Goal: Entertainment & Leisure: Consume media (video, audio)

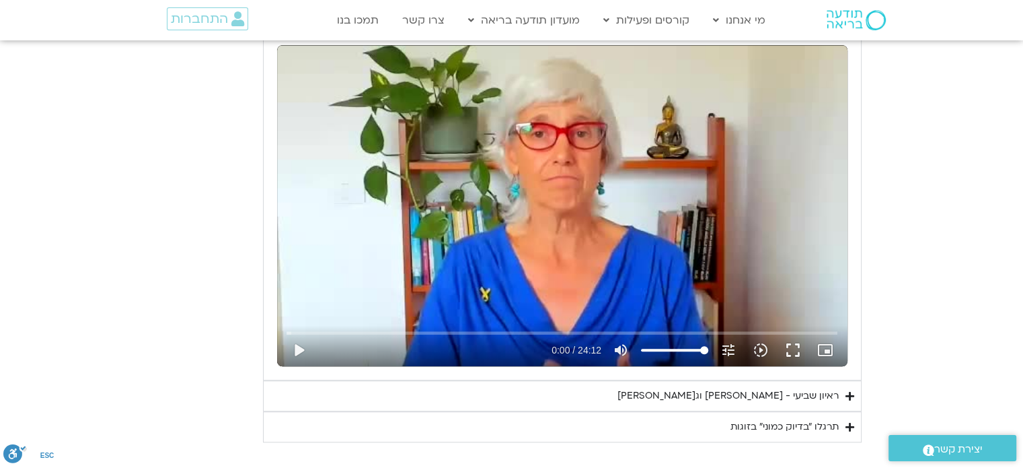
scroll to position [1128, 0]
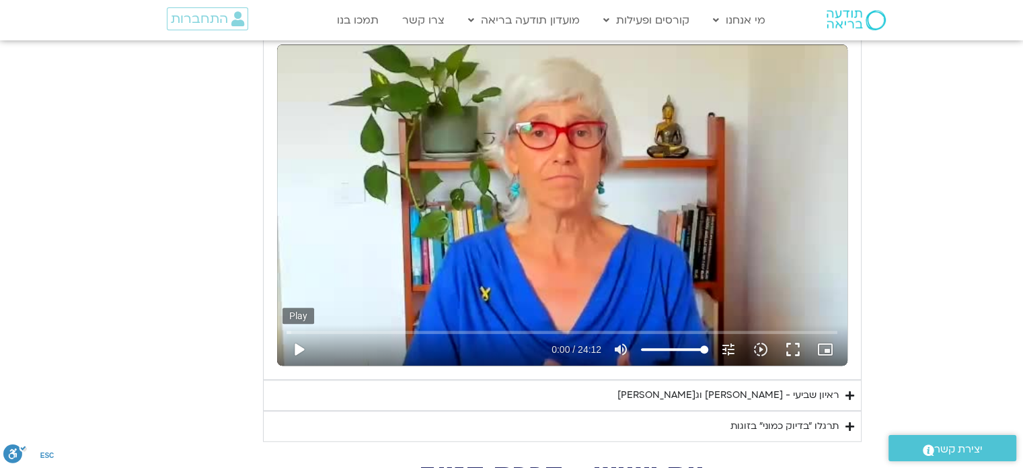
click at [299, 349] on button "play_arrow" at bounding box center [299, 349] width 32 height 32
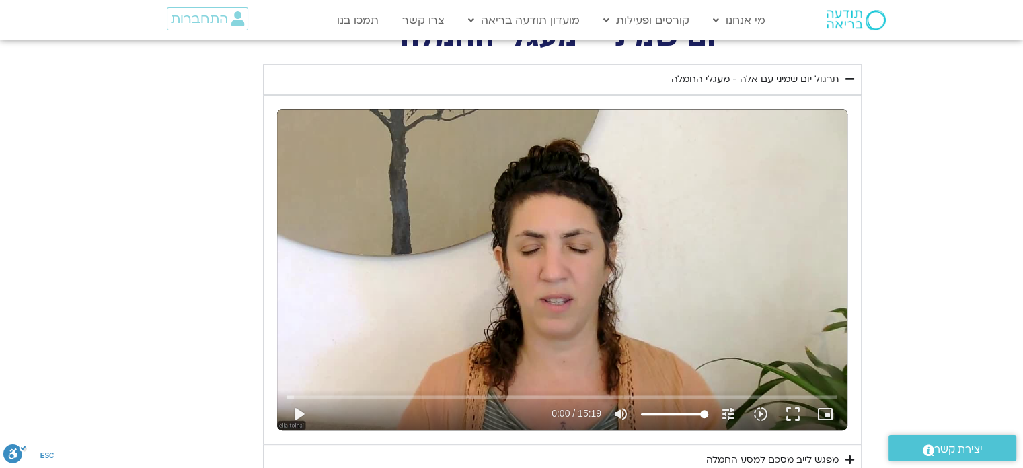
scroll to position [591, 0]
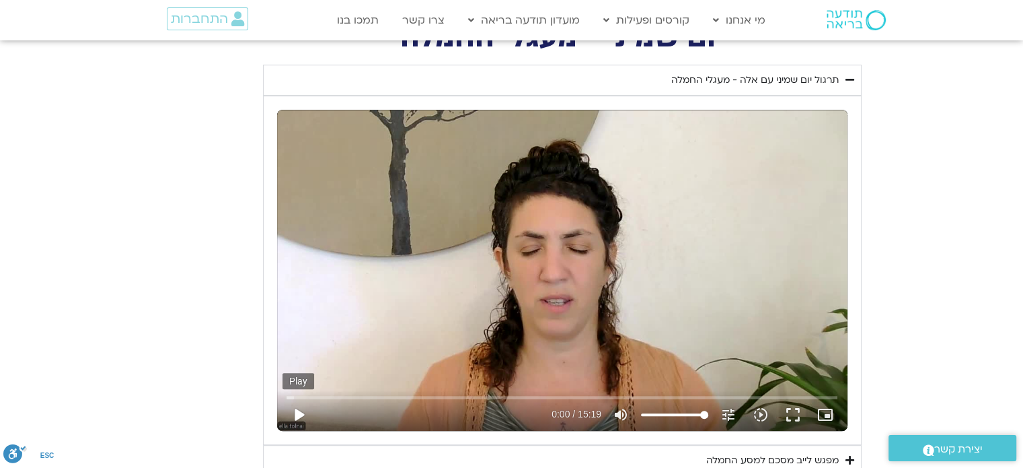
click at [301, 408] on button "play_arrow" at bounding box center [299, 414] width 32 height 32
type input "1452.76"
type input "0.037011"
type input "1452.76"
type input "0.170138"
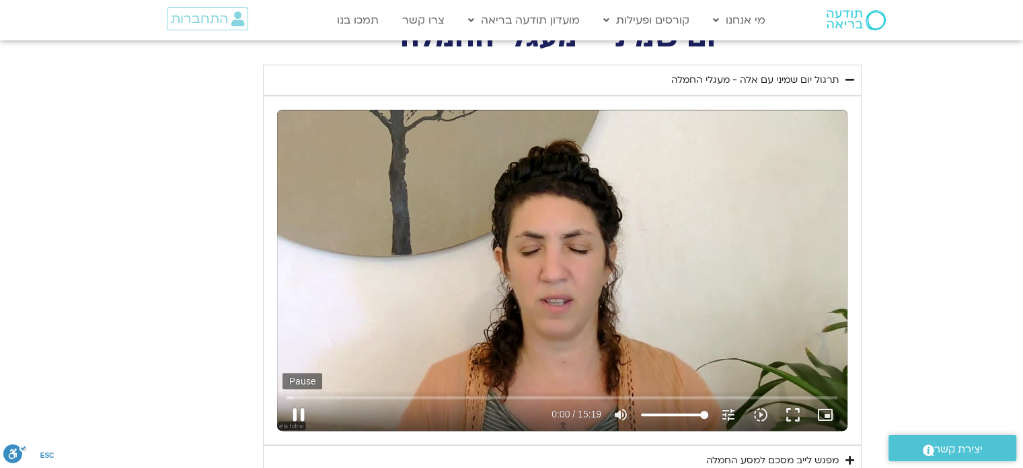
type input "1452.76"
type input "0.295176"
type input "1452.76"
type input "0.42347"
type input "1452.76"
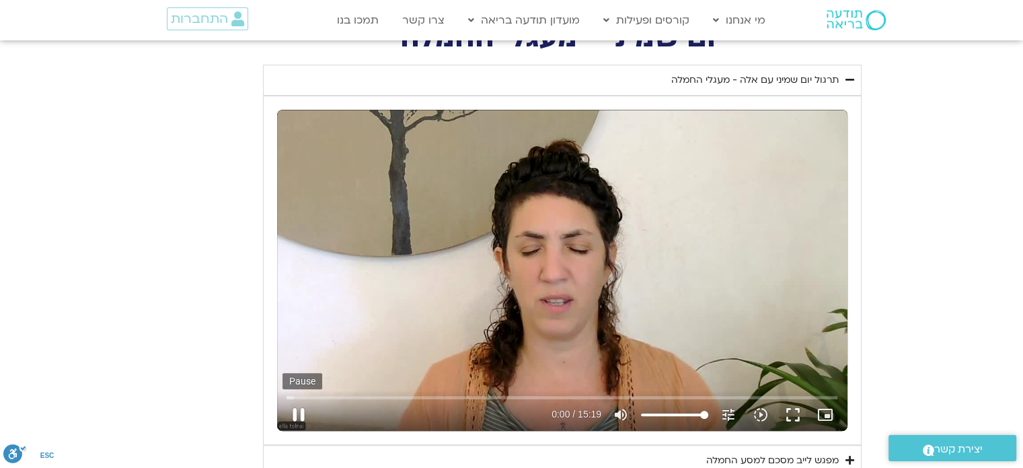
type input "0.556527"
type input "1452.76"
type input "0.70369"
type input "1452.76"
type input "0.838907"
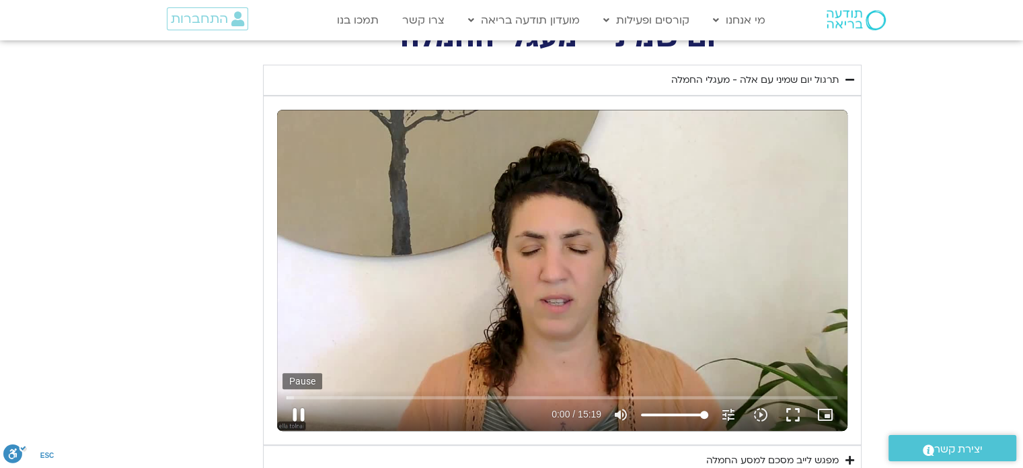
type input "1452.76"
type input "0.974204"
type input "1452.76"
type input "1.104298"
type input "1452.76"
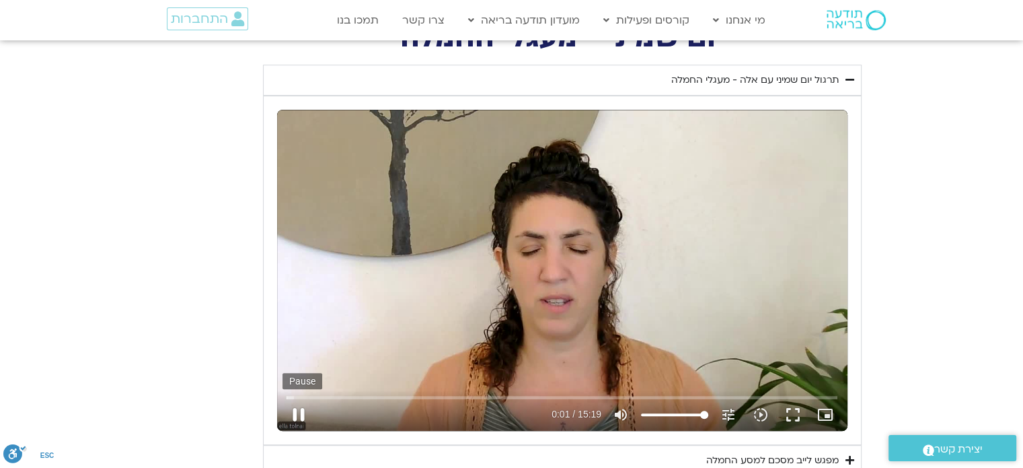
type input "1.240696"
type input "1452.76"
type input "1.371993"
type input "1452.76"
type input "1.504667"
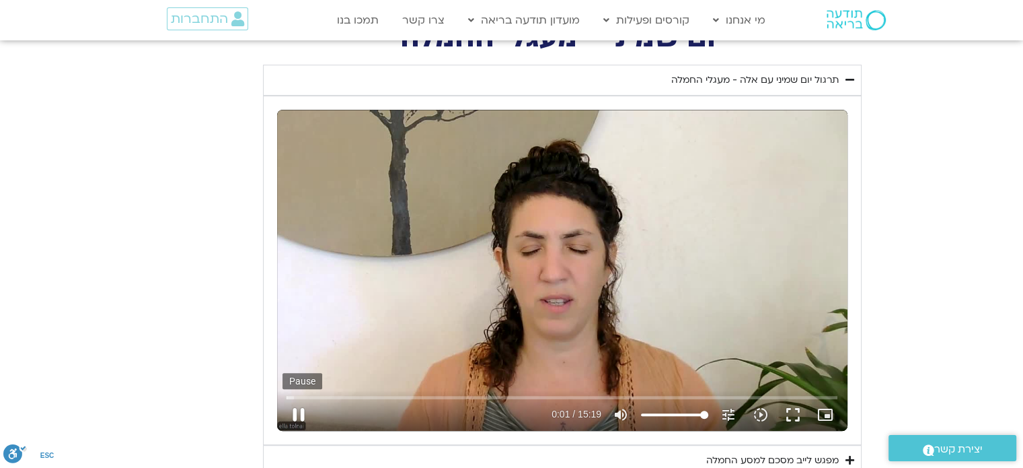
type input "1452.76"
type input "1.64015"
type input "1452.76"
type input "1.772419"
type input "1452.76"
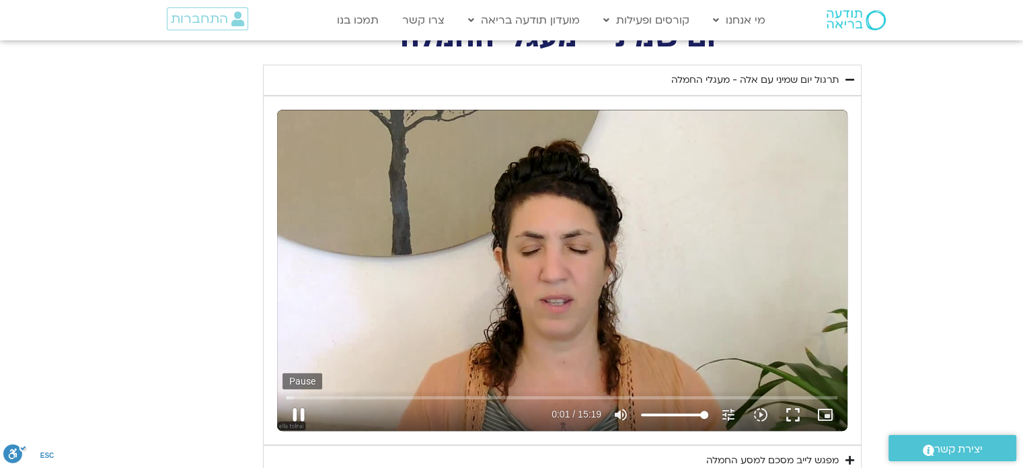
type input "1.904477"
type input "1452.76"
type input "2.029881"
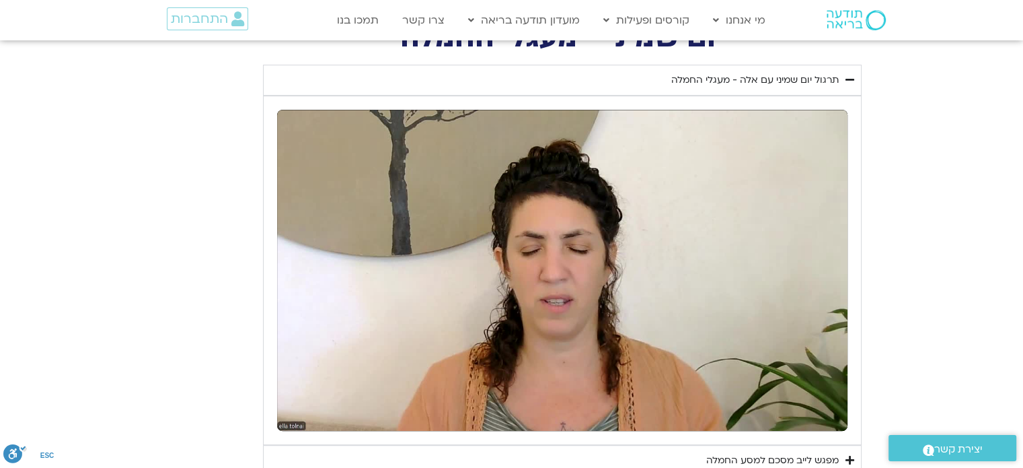
type input "1452.76"
type input "919"
type input "1452.76"
type input "919"
type input "1452.76"
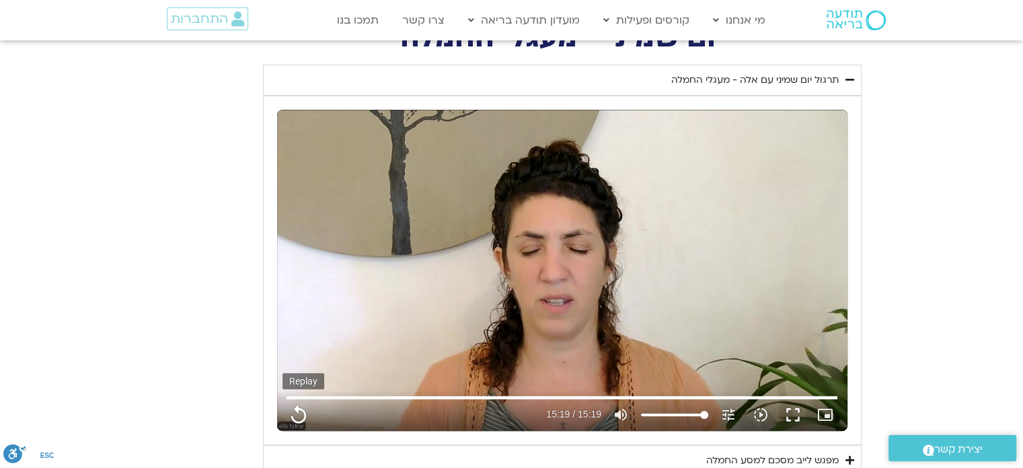
type input "919"
type input "1452.76"
type input "919"
type input "1452.76"
type input "919"
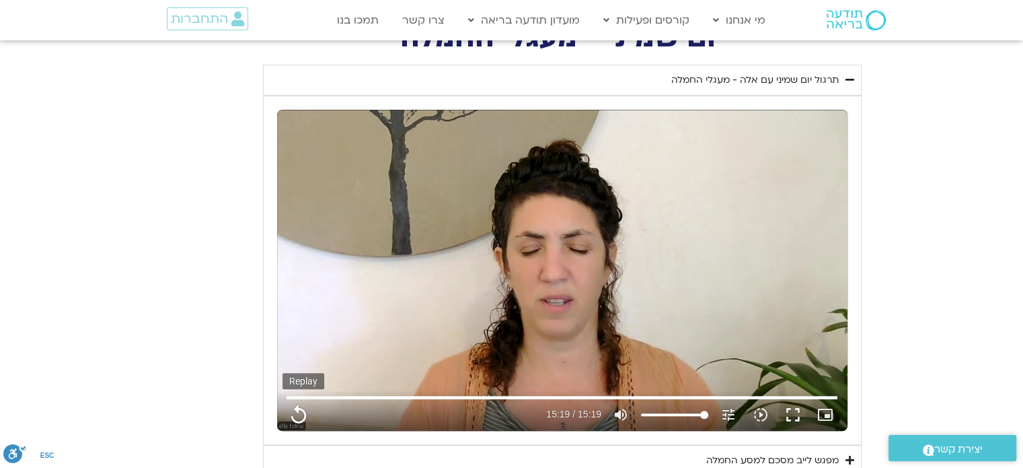
type input "1452.76"
type input "919"
type input "1452.76"
type input "919"
type input "1452.76"
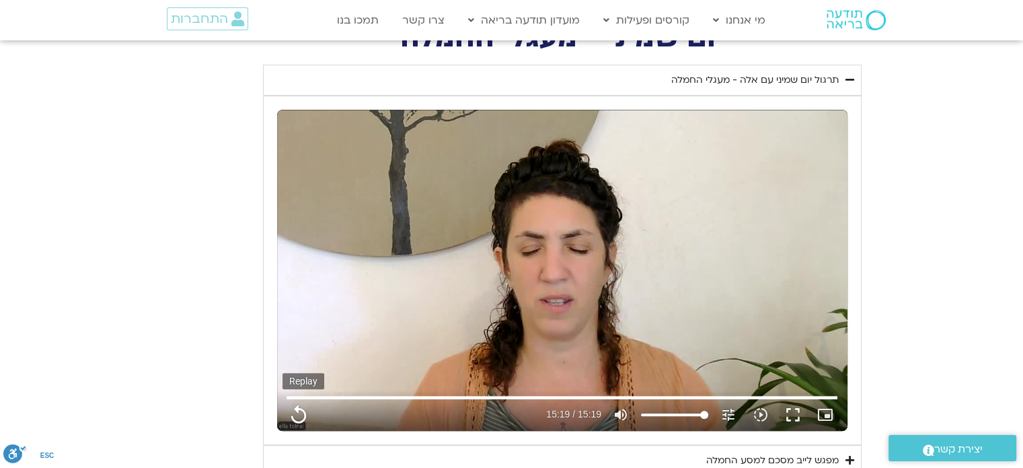
type input "919"
type input "1452.76"
type input "919"
type input "1452.76"
type input "919"
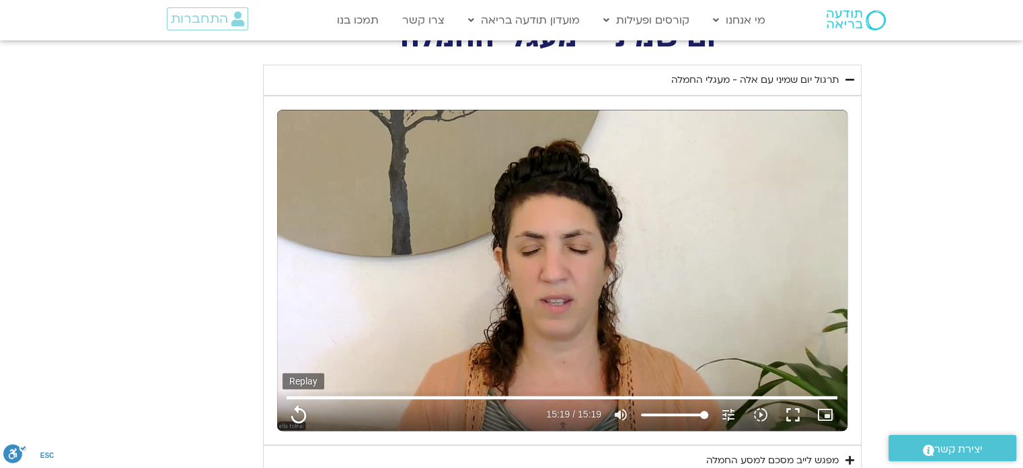
type input "1452.76"
type input "919"
type input "1452.76"
type input "919"
type input "1452.76"
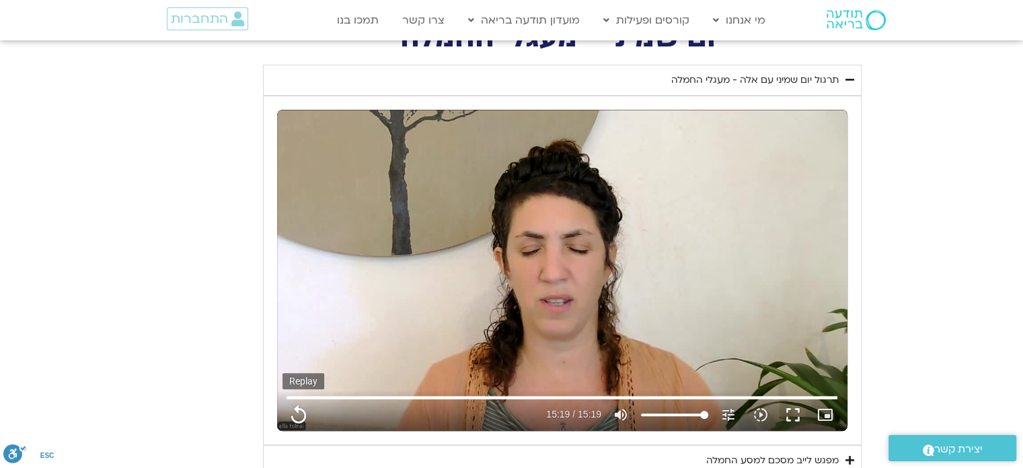
type input "919"
type input "1452.76"
type input "919"
type input "1452.76"
type input "919"
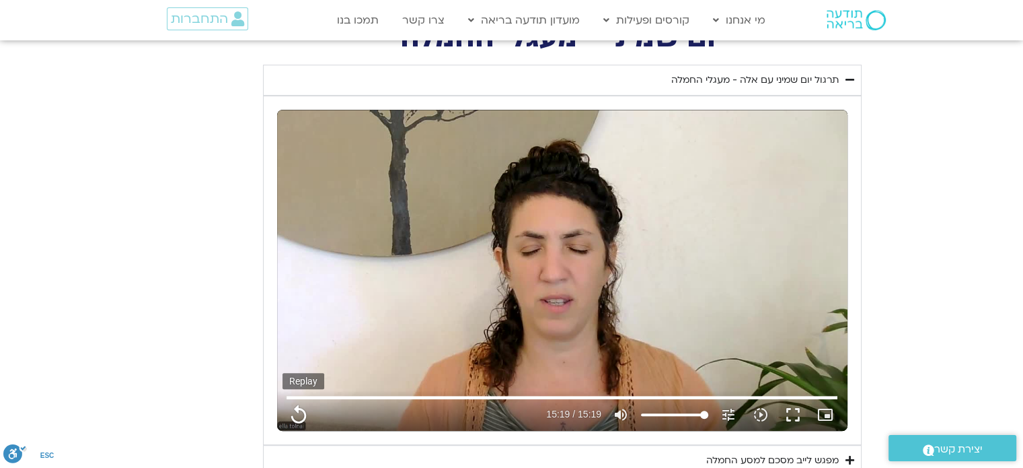
type input "1452.76"
type input "919"
type input "1452.76"
type input "919"
type input "1452.76"
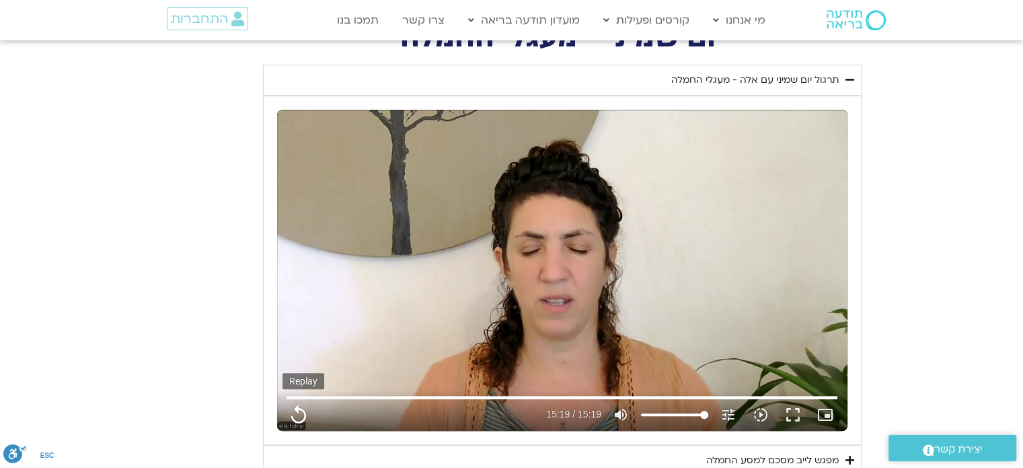
type input "919"
type input "1452.76"
type input "919"
type input "1452.76"
type input "919"
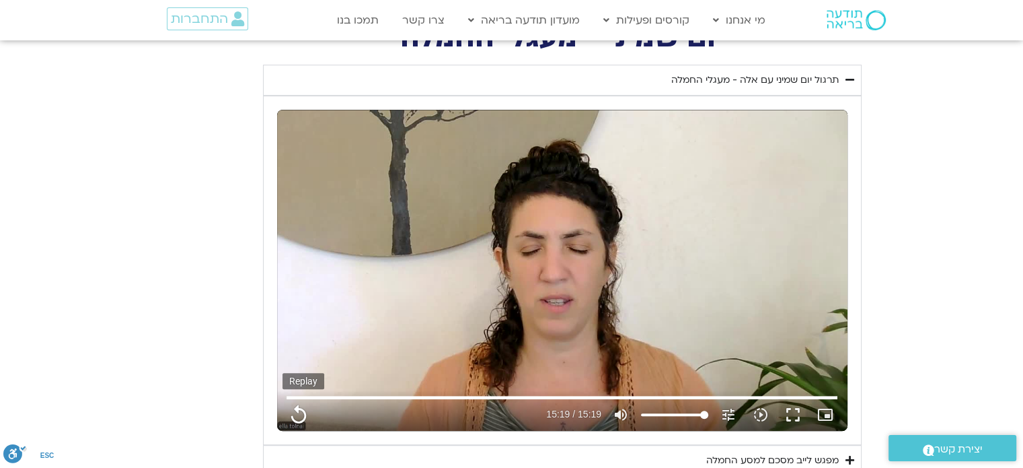
type input "1452.76"
type input "919"
type input "1452.76"
type input "919"
type input "1452.76"
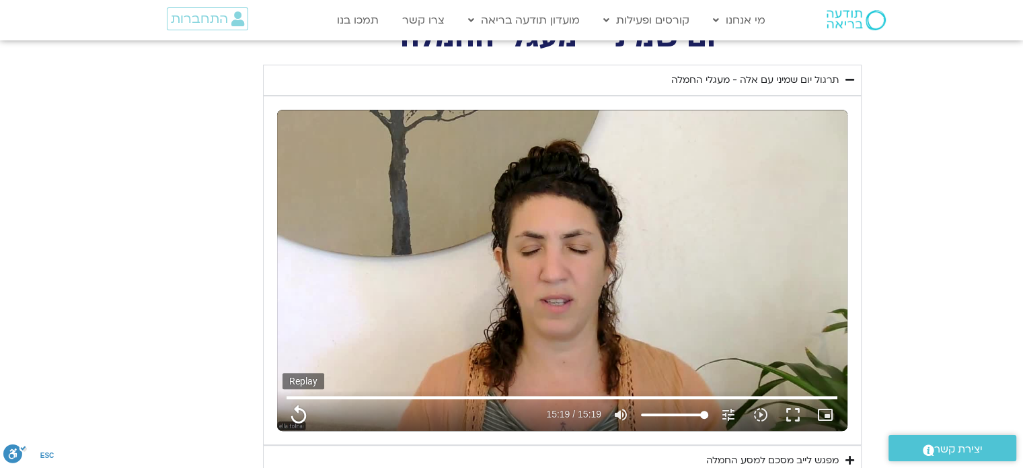
type input "919"
type input "1452.76"
type input "919"
type input "1452.76"
type input "919"
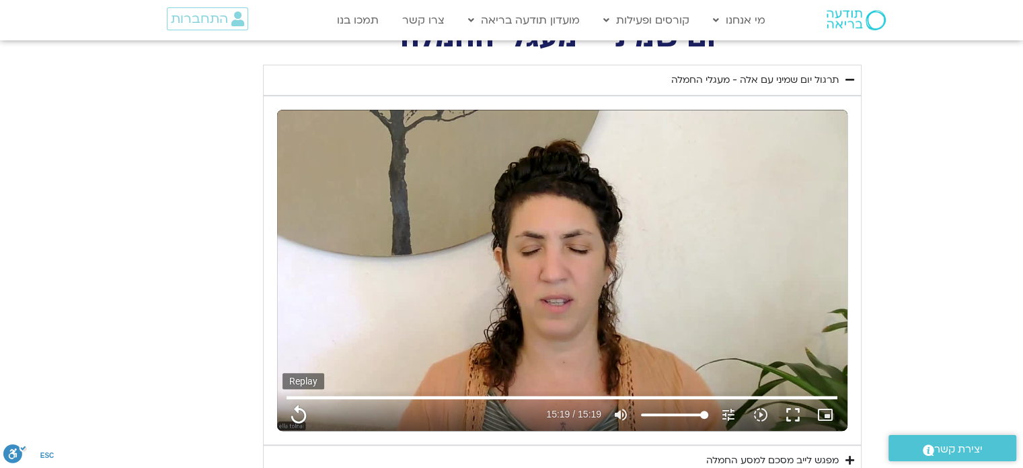
type input "1452.76"
type input "919"
type input "1452.76"
type input "919"
type input "1452.76"
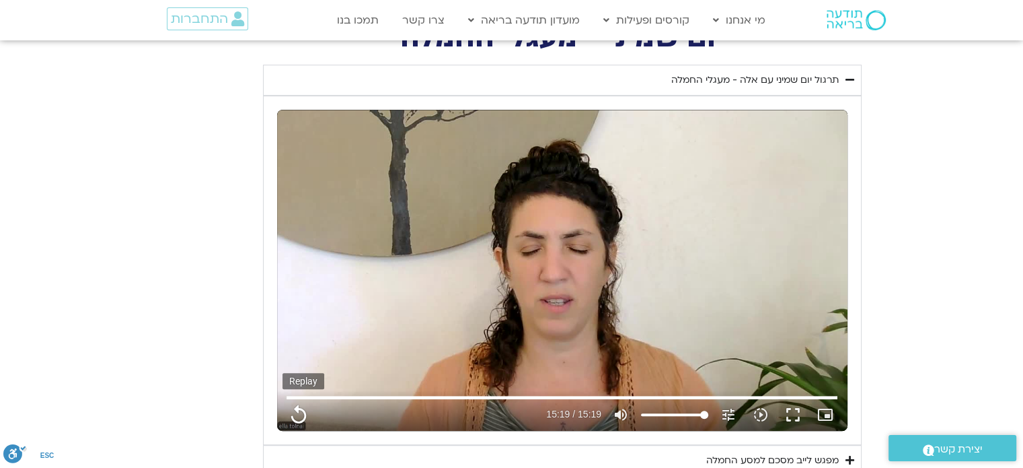
type input "919"
type input "1452.76"
type input "919"
type input "1452.76"
type input "919"
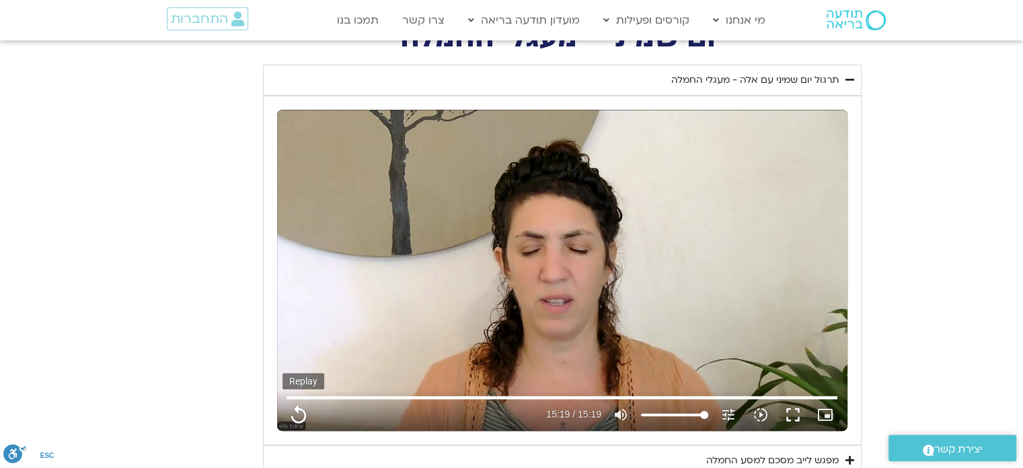
type input "1452.76"
type input "919"
type input "1452.76"
type input "919"
type input "1452.76"
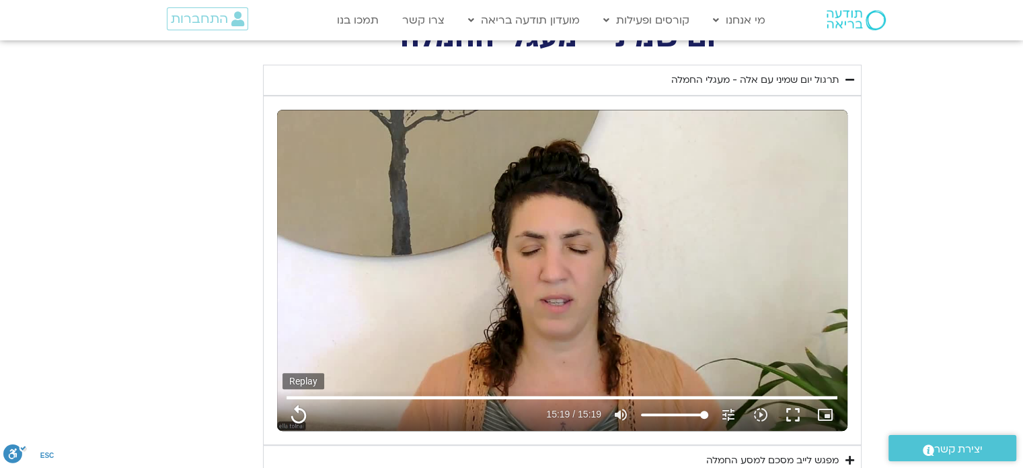
type input "919"
type input "1452.76"
type input "919"
type input "1452.76"
type input "919"
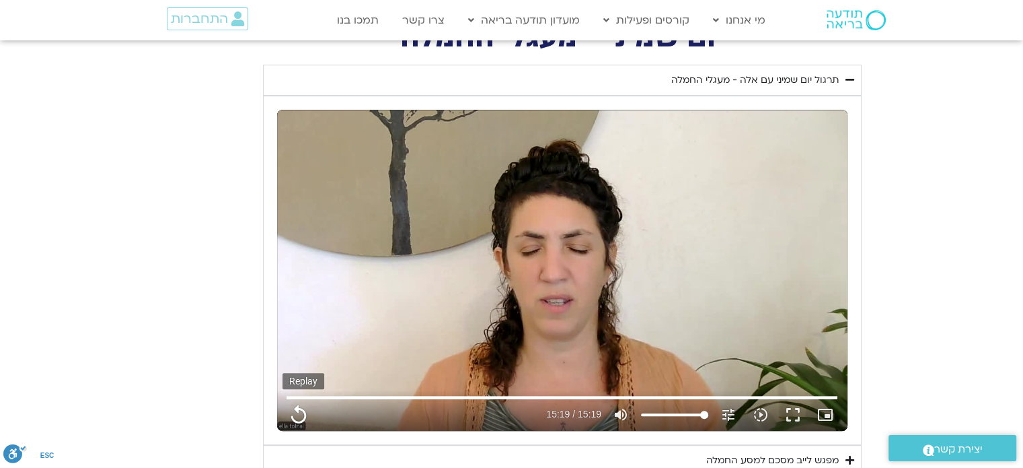
type input "1452.76"
type input "919"
type input "1452.76"
type input "919"
type input "1452.76"
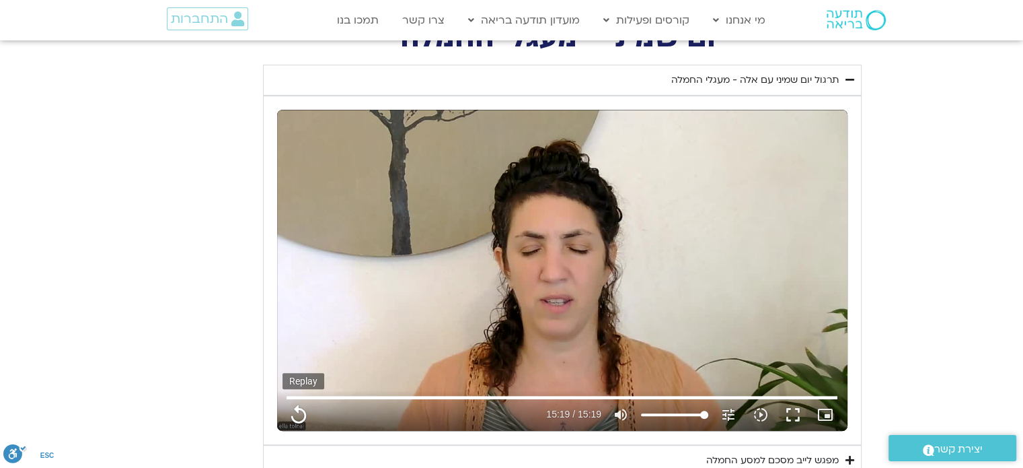
type input "919"
type input "1452.76"
type input "919"
type input "1452.76"
type input "919"
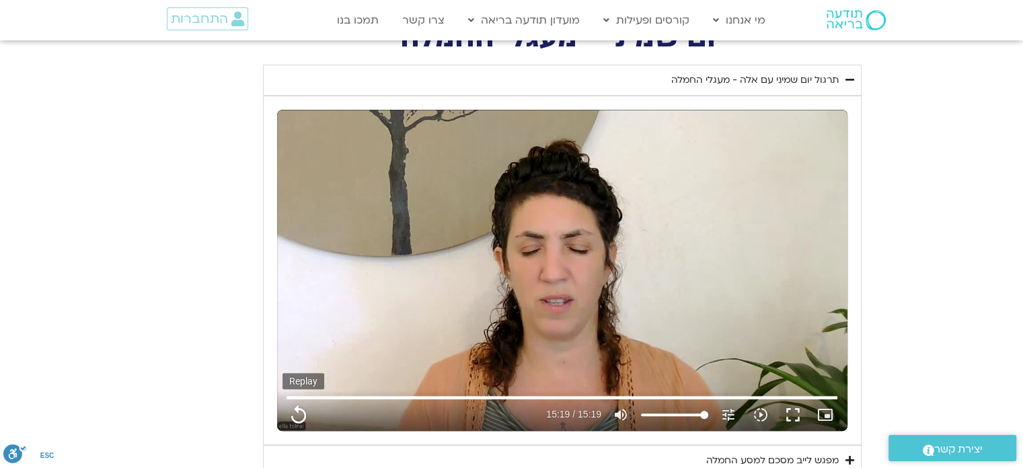
type input "1452.76"
type input "919"
type input "1452.76"
type input "919"
type input "1452.76"
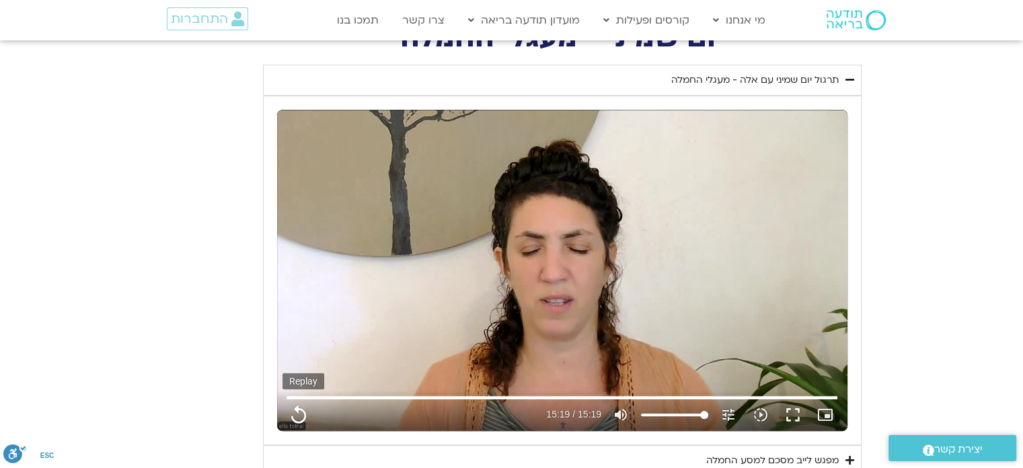
type input "919"
type input "1452.76"
type input "919"
type input "1452.76"
type input "919"
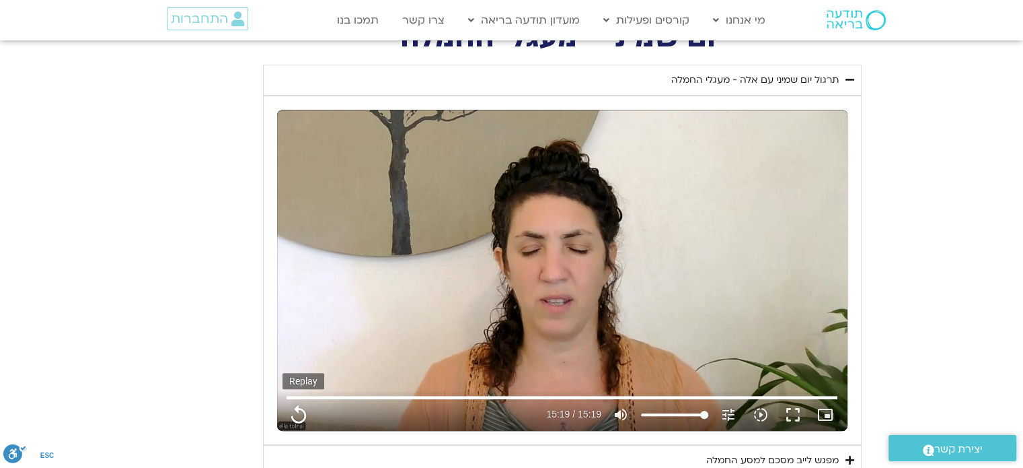
type input "1452.76"
type input "919"
type input "1452.76"
type input "919"
type input "1452.76"
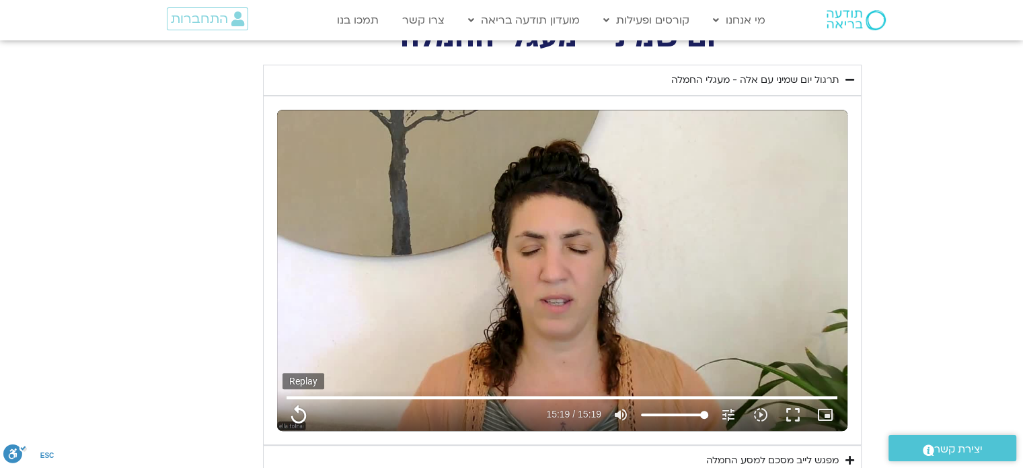
type input "919"
type input "1452.76"
type input "919"
type input "1452.76"
type input "919"
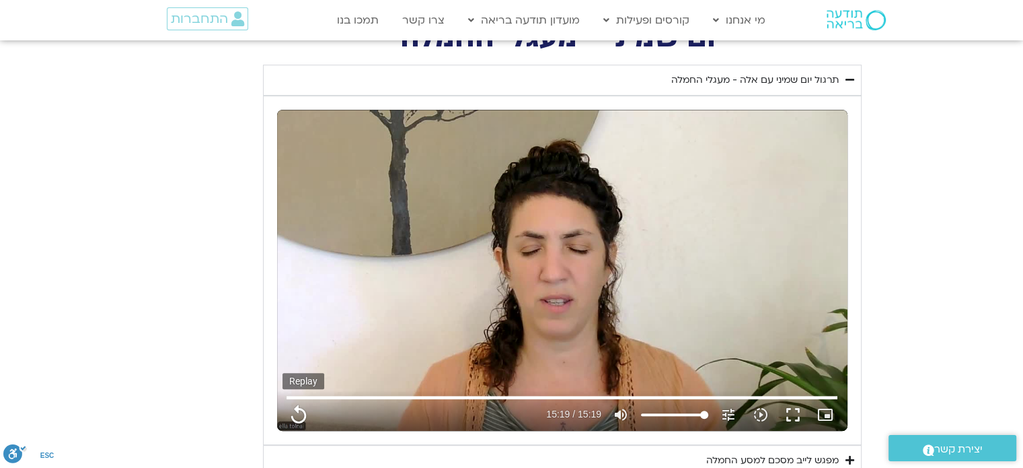
type input "1452.76"
type input "919"
type input "1452.76"
type input "919"
type input "1452.76"
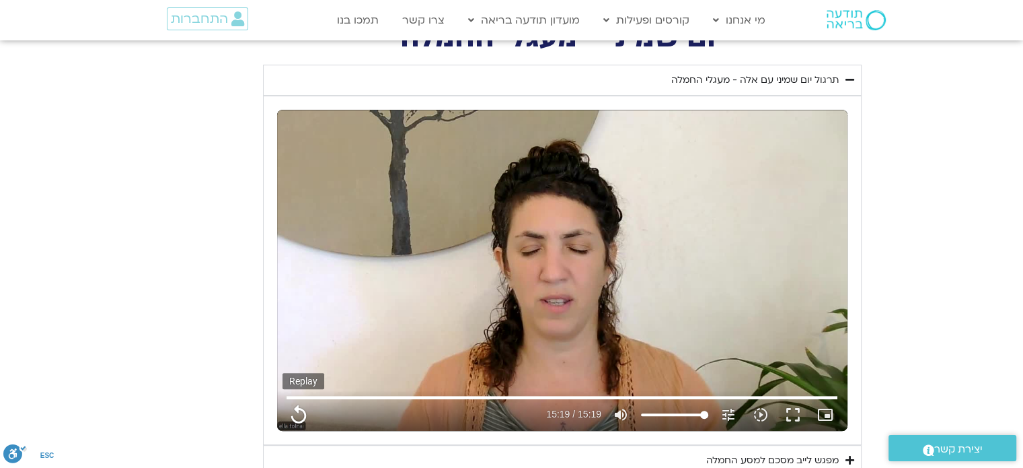
type input "919"
type input "1452.76"
type input "919"
type input "1452.76"
type input "919"
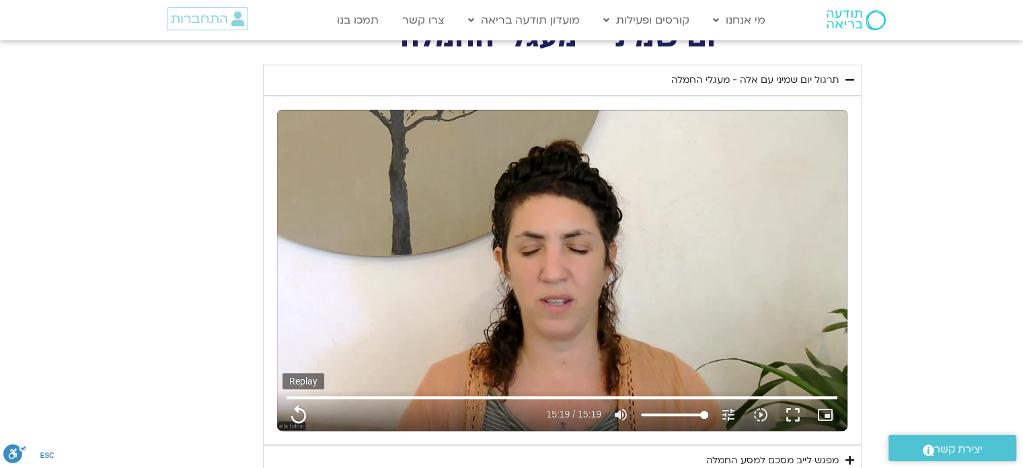
type input "1452.76"
type input "919"
type input "1452.76"
type input "919"
type input "1452.76"
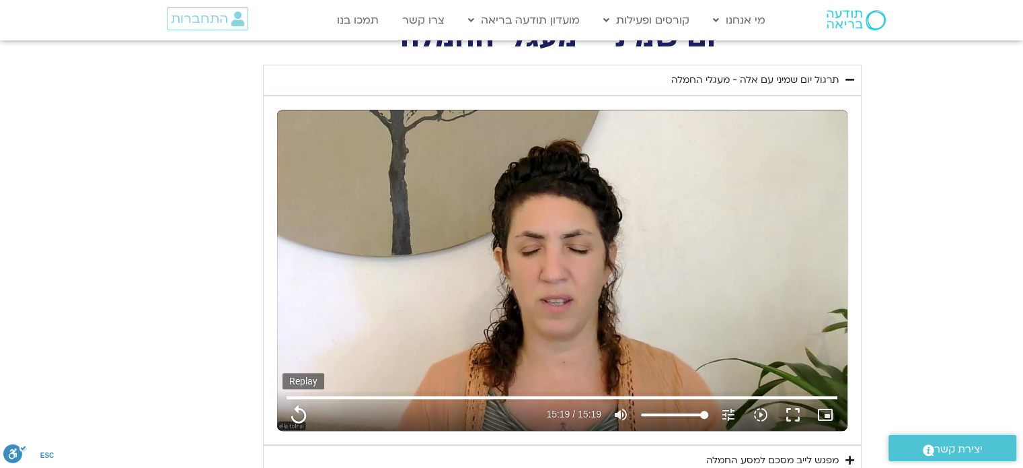
type input "919"
type input "1452.76"
type input "919"
type input "1452.76"
type input "919"
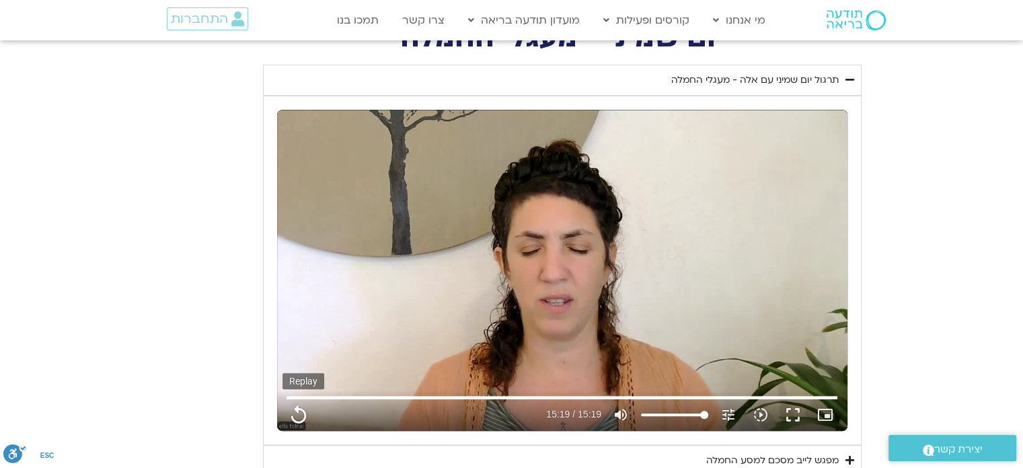
type input "1452.76"
type input "919"
type input "1452.76"
type input "919"
type input "1452.76"
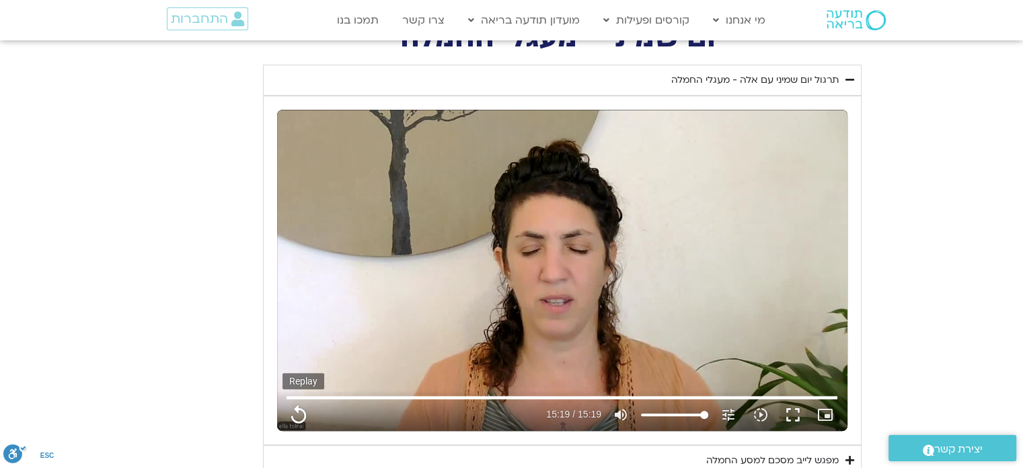
type input "919"
type input "1452.76"
type input "919"
type input "1452.76"
type input "919"
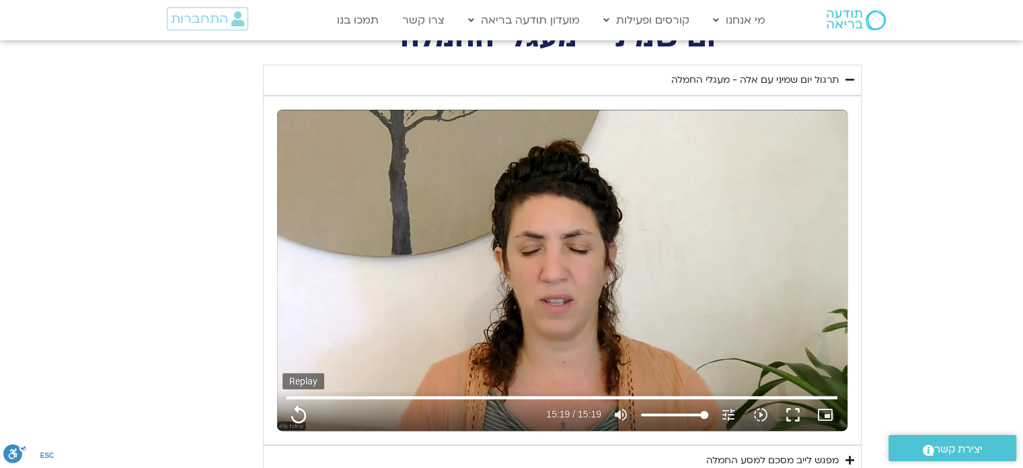
type input "1452.76"
type input "919"
type input "1452.76"
type input "919"
type input "1452.76"
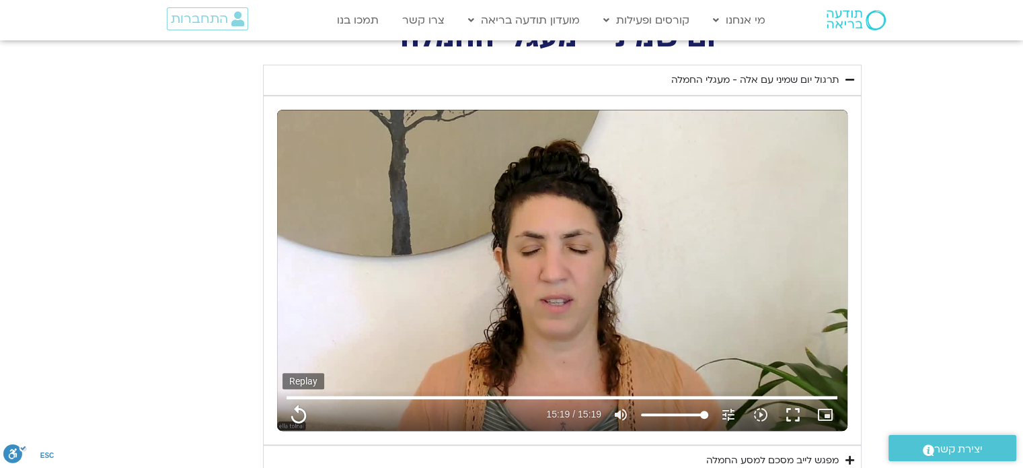
type input "919"
type input "1452.76"
type input "919"
type input "1452.76"
type input "919"
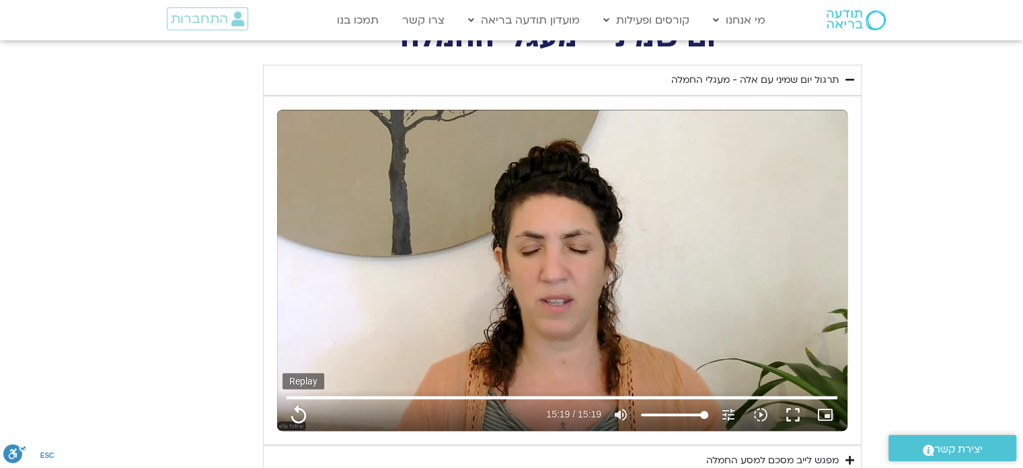
type input "1452.76"
type input "919"
type input "1452.76"
type input "919"
type input "1452.76"
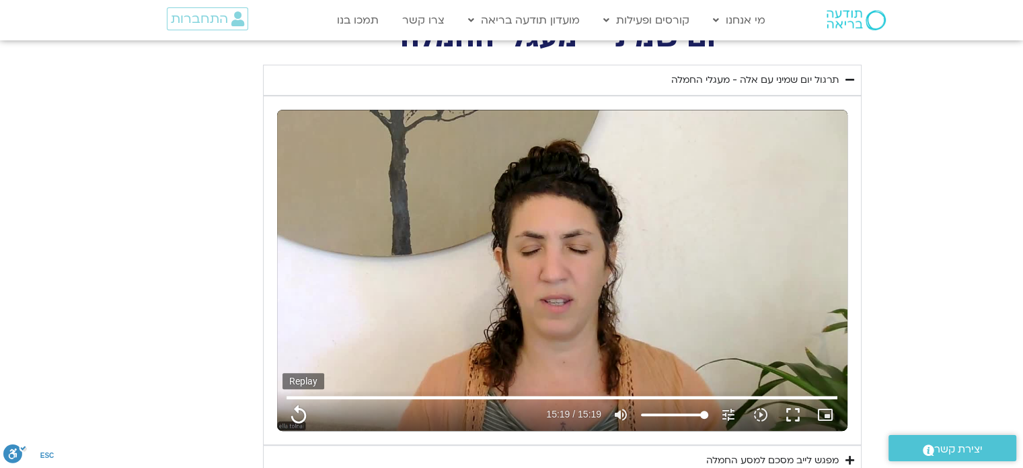
type input "919"
type input "1452.76"
type input "919"
type input "1452.76"
type input "919"
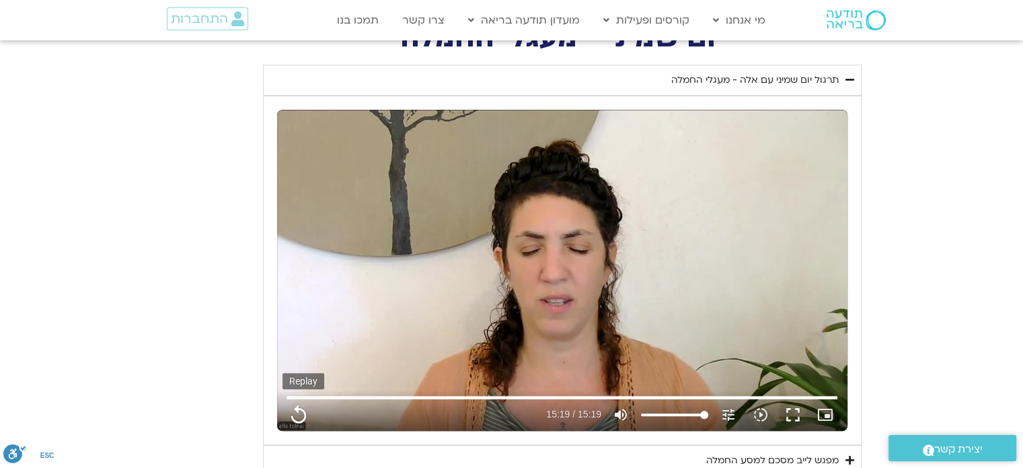
type input "1452.76"
type input "919"
type input "1452.76"
type input "919"
type input "1452.76"
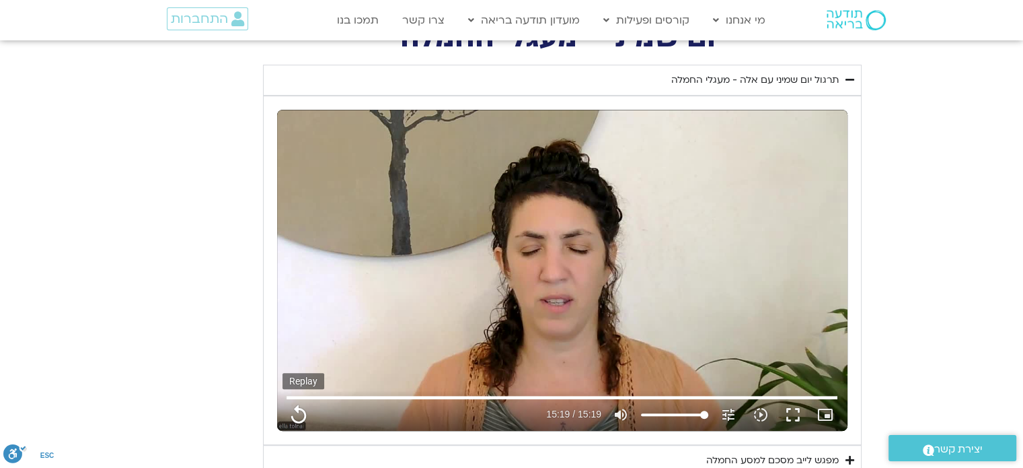
type input "919"
type input "1452.76"
type input "919"
type input "1452.76"
type input "919"
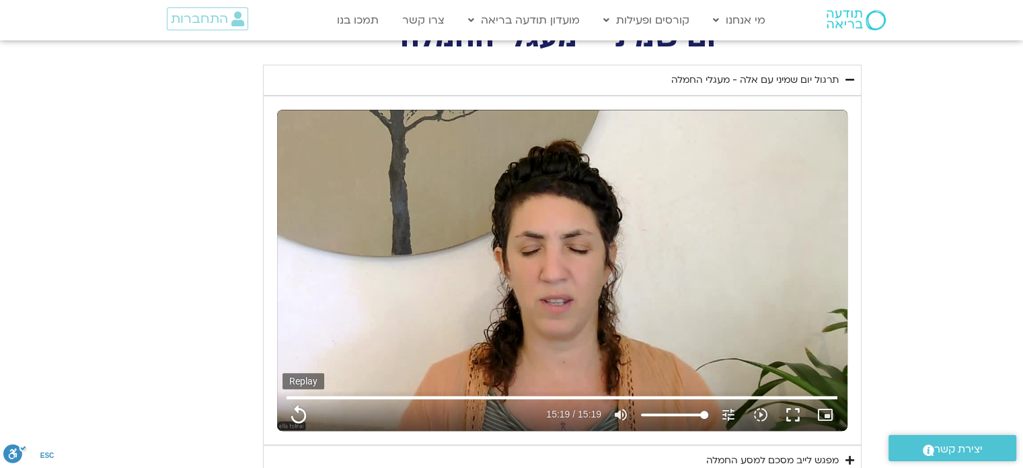
type input "1452.76"
type input "919"
type input "1452.76"
type input "919"
type input "1452.76"
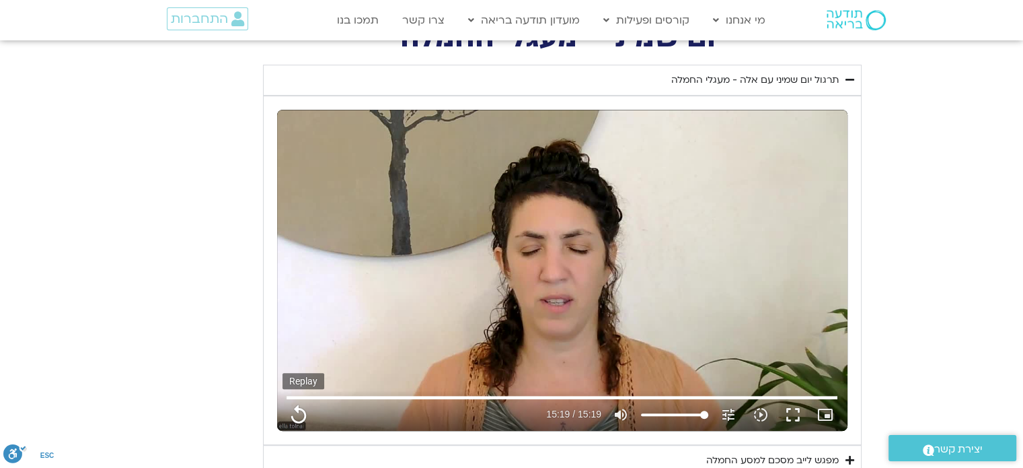
type input "919"
type input "1452.76"
type input "919"
